Goal: Task Accomplishment & Management: Complete application form

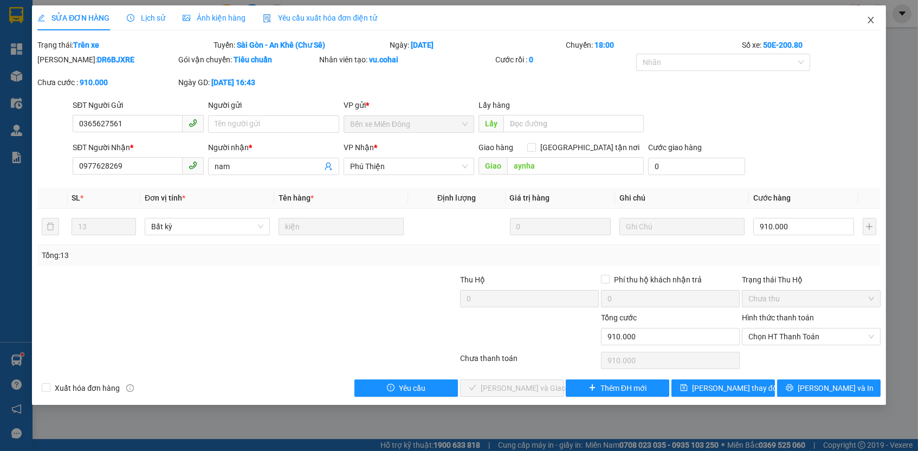
click at [873, 17] on icon "close" at bounding box center [870, 20] width 9 height 9
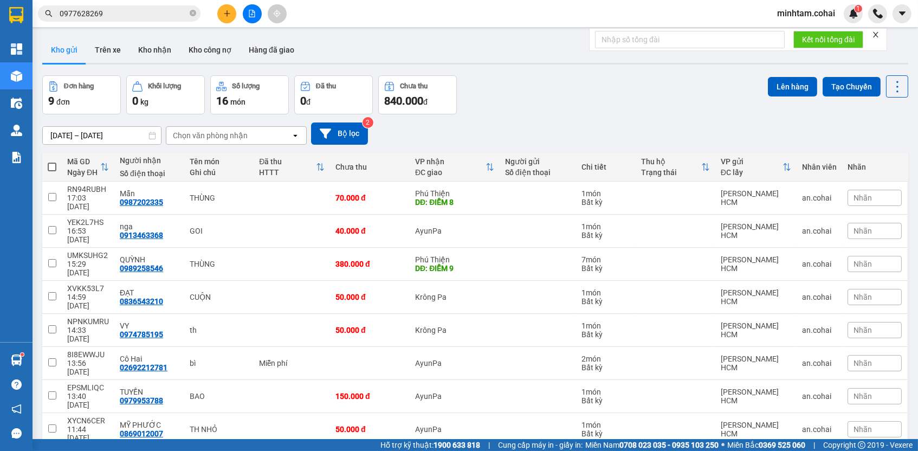
click at [879, 33] on icon "close" at bounding box center [876, 35] width 8 height 8
click at [139, 11] on input "0977628269" at bounding box center [124, 14] width 128 height 12
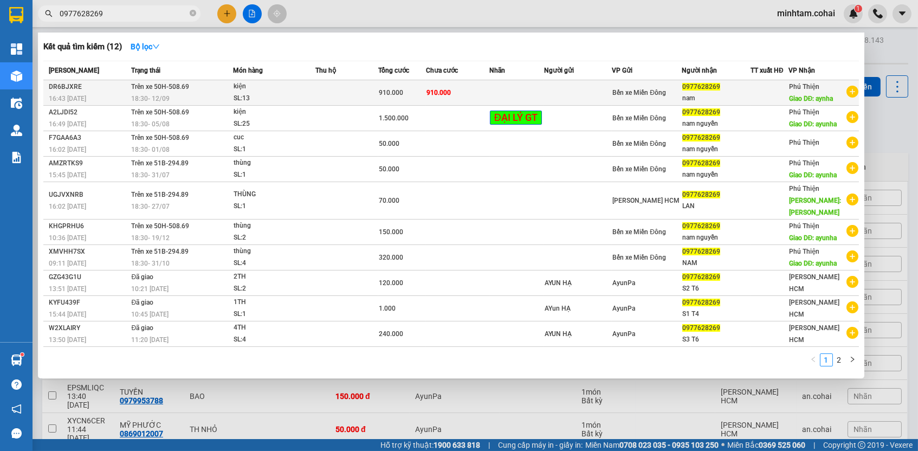
click at [447, 99] on td "910.000" at bounding box center [457, 92] width 63 height 25
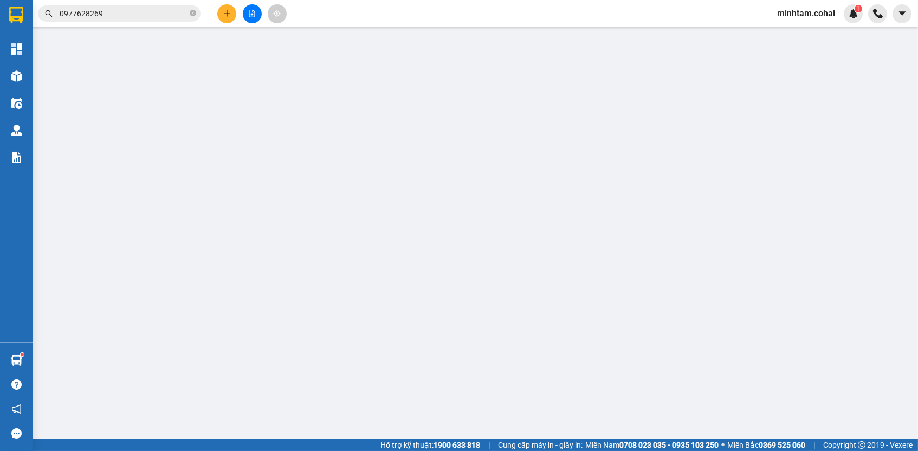
type input "0365627561"
type input "0977628269"
type input "nam"
type input "aynha"
type input "910.000"
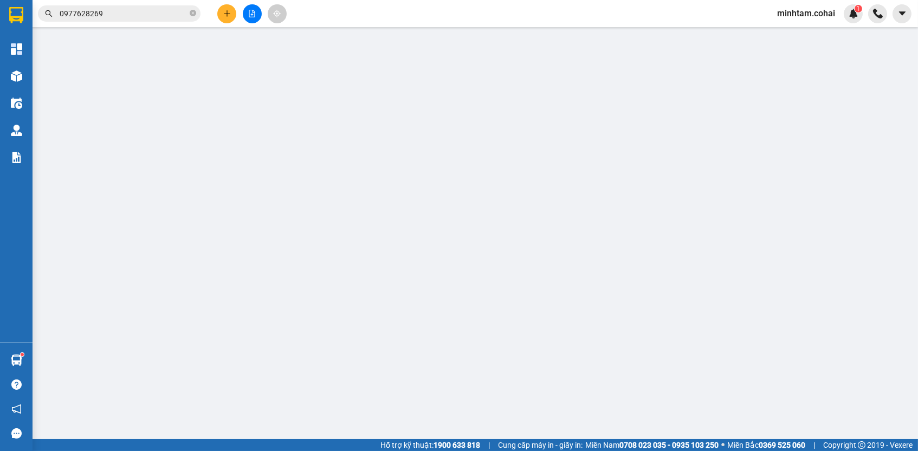
type input "910.000"
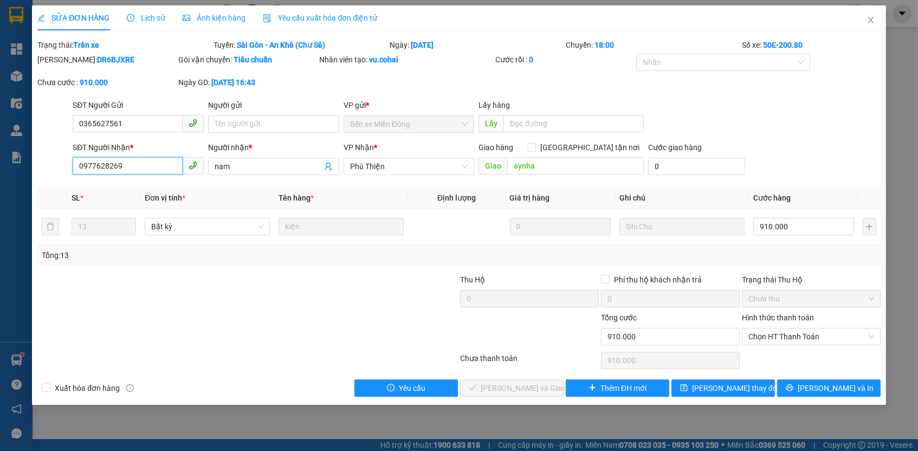
click at [128, 168] on input "0977628269" at bounding box center [128, 165] width 110 height 17
click at [142, 124] on input "0365627561" at bounding box center [128, 123] width 110 height 17
click at [873, 20] on icon "close" at bounding box center [870, 20] width 9 height 9
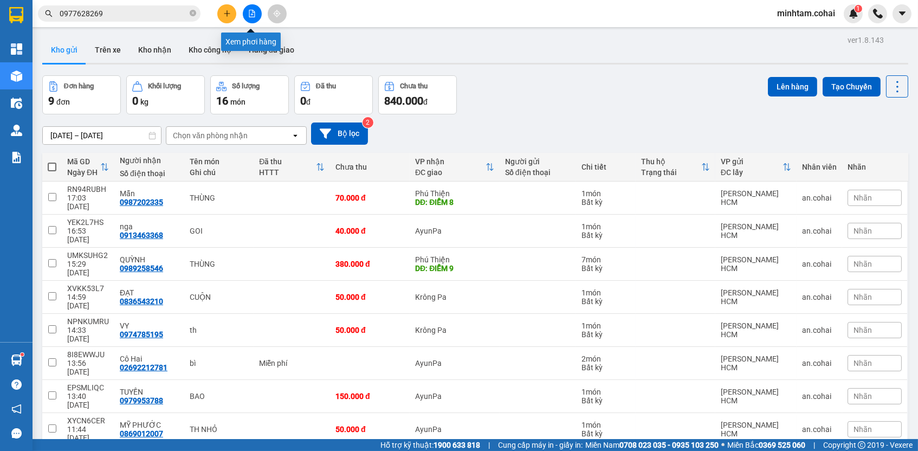
click at [246, 14] on button at bounding box center [252, 13] width 19 height 19
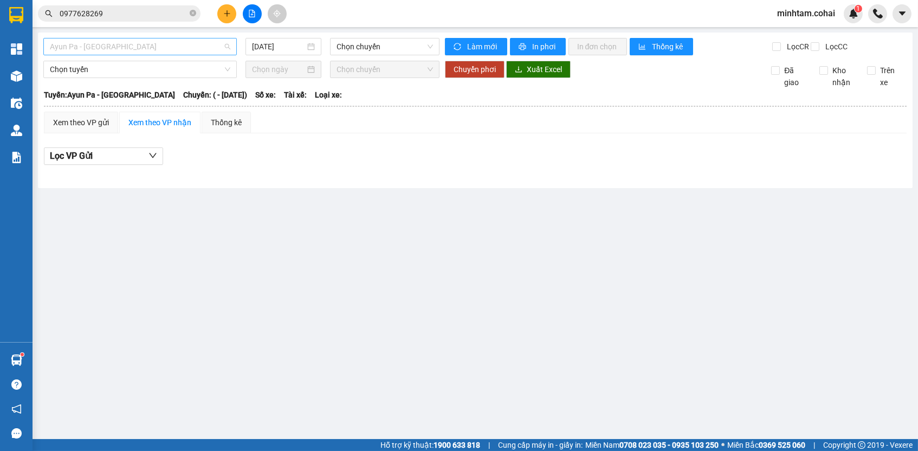
click at [171, 44] on span "Ayun Pa - [GEOGRAPHIC_DATA]" at bounding box center [140, 46] width 180 height 16
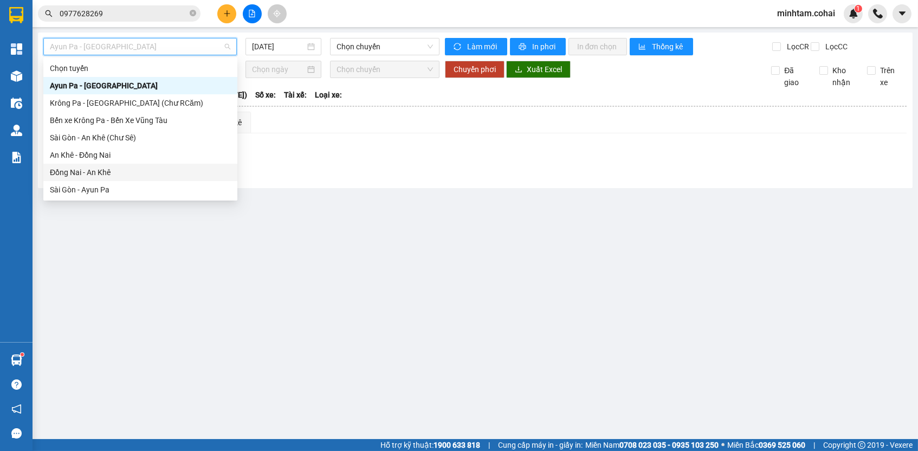
click at [111, 176] on div "Đồng Nai - An Khê" at bounding box center [140, 172] width 181 height 12
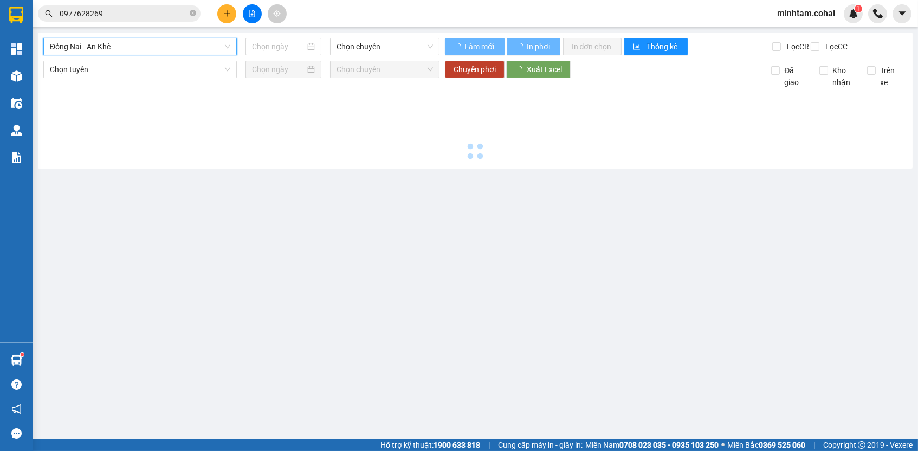
type input "[DATE]"
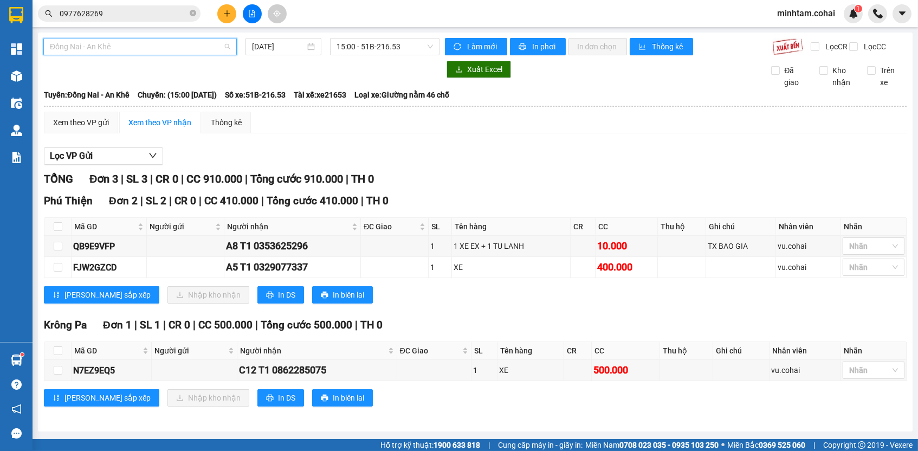
click at [181, 48] on span "Đồng Nai - An Khê" at bounding box center [140, 46] width 180 height 16
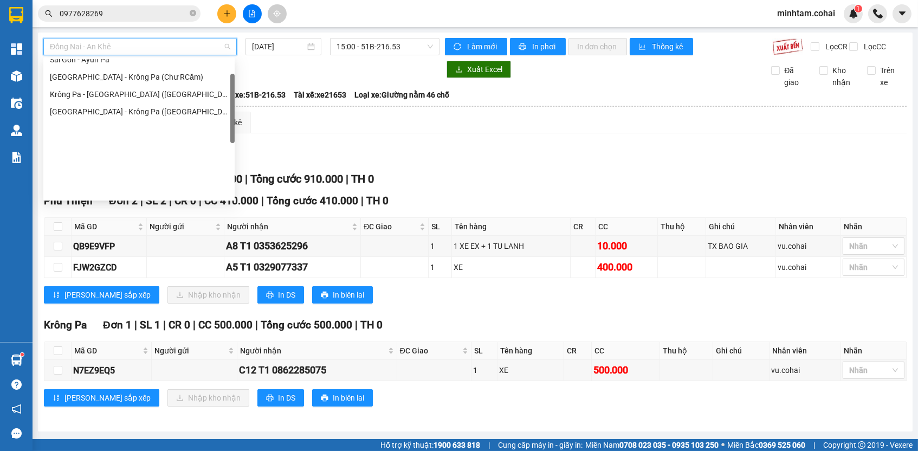
scroll to position [152, 0]
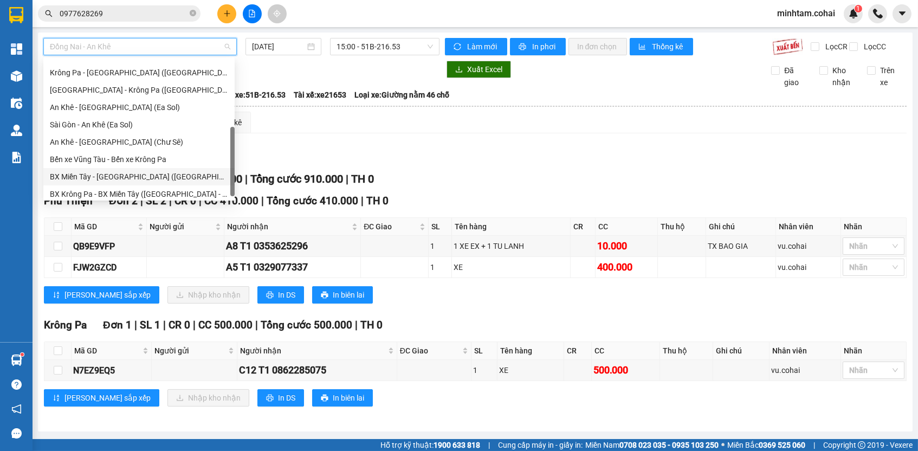
click at [135, 176] on div "BX Miền Tây - [GEOGRAPHIC_DATA] ([GEOGRAPHIC_DATA] - [GEOGRAPHIC_DATA])" at bounding box center [139, 177] width 178 height 12
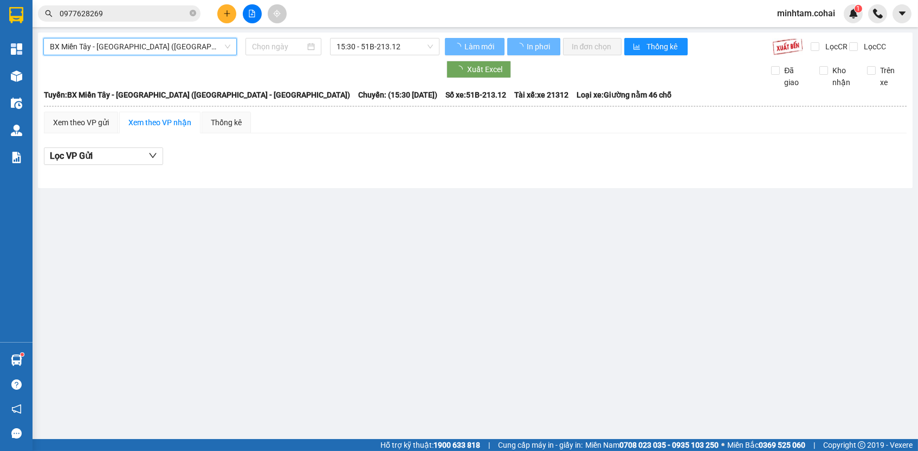
type input "[DATE]"
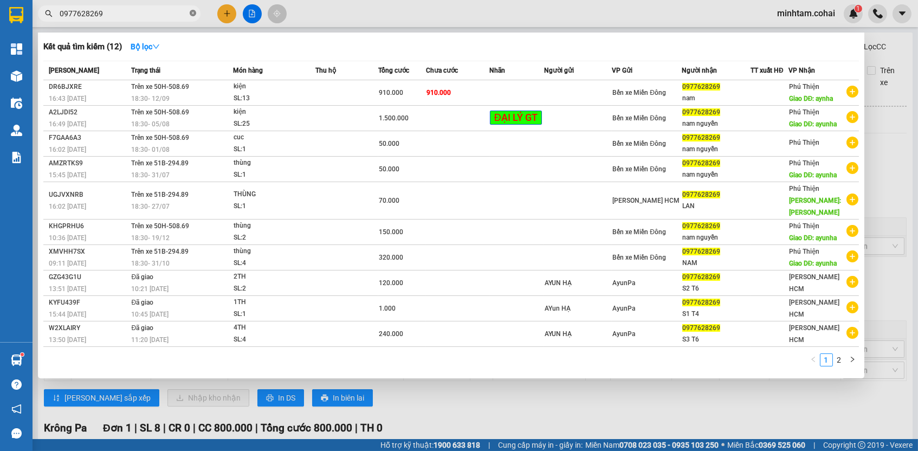
click at [193, 10] on icon "close-circle" at bounding box center [193, 13] width 7 height 7
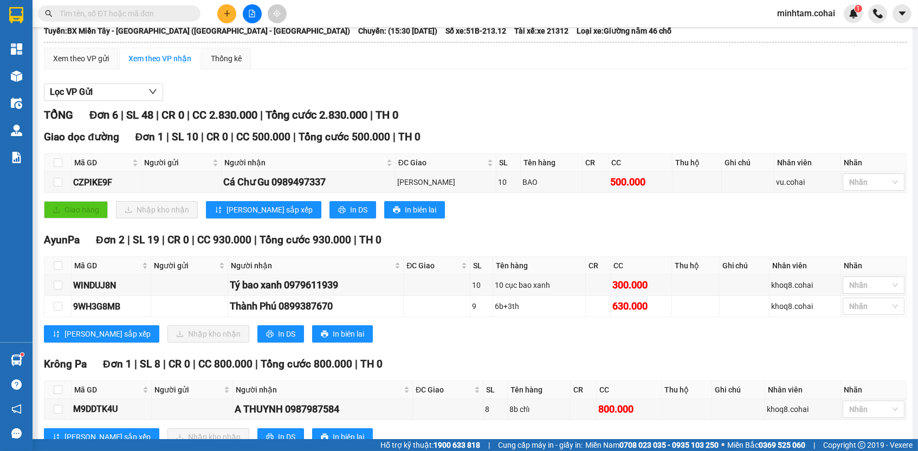
scroll to position [230, 0]
